Goal: Communication & Community: Answer question/provide support

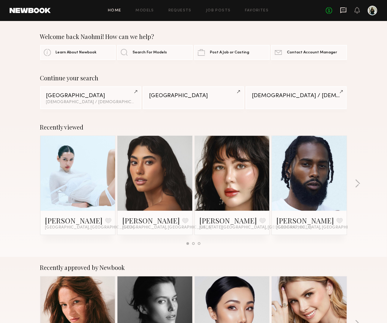
click at [342, 8] on icon at bounding box center [343, 10] width 7 height 7
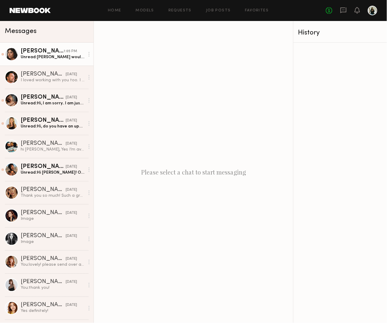
click at [72, 59] on div "Unread: [PERSON_NAME] would love to see your work can you send me a message on …" at bounding box center [53, 57] width 64 height 6
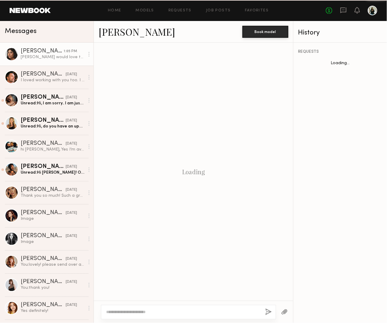
scroll to position [130, 0]
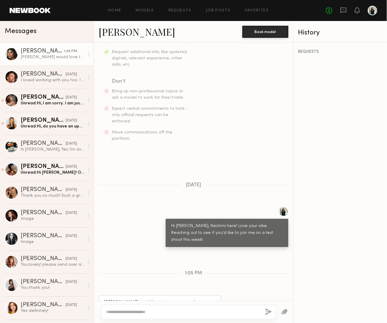
drag, startPoint x: 133, startPoint y: 286, endPoint x: 183, endPoint y: 286, distance: 50.0
click at [184, 299] on div "[PERSON_NAME] would love to see your work can you send me a message on IG? @cam…" at bounding box center [160, 306] width 112 height 14
click at [181, 314] on textarea at bounding box center [183, 312] width 154 height 6
type textarea "**********"
click at [265, 310] on button "button" at bounding box center [268, 311] width 7 height 7
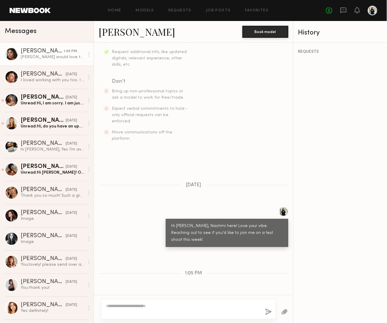
scroll to position [204, 0]
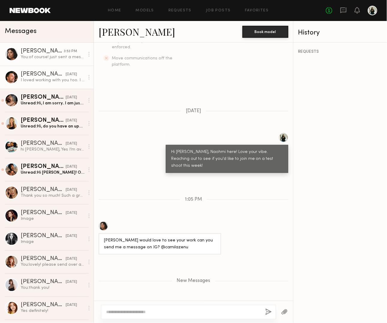
click at [80, 84] on link "[PERSON_NAME] [DATE] I loved working with you too. I hope to see you all soon 🤘…" at bounding box center [46, 77] width 93 height 23
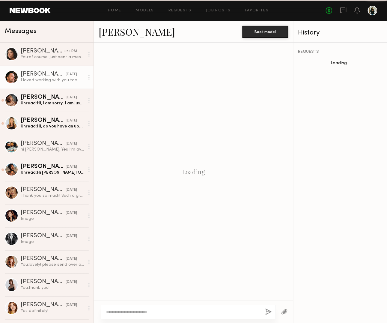
scroll to position [338, 0]
